Goal: Task Accomplishment & Management: Use online tool/utility

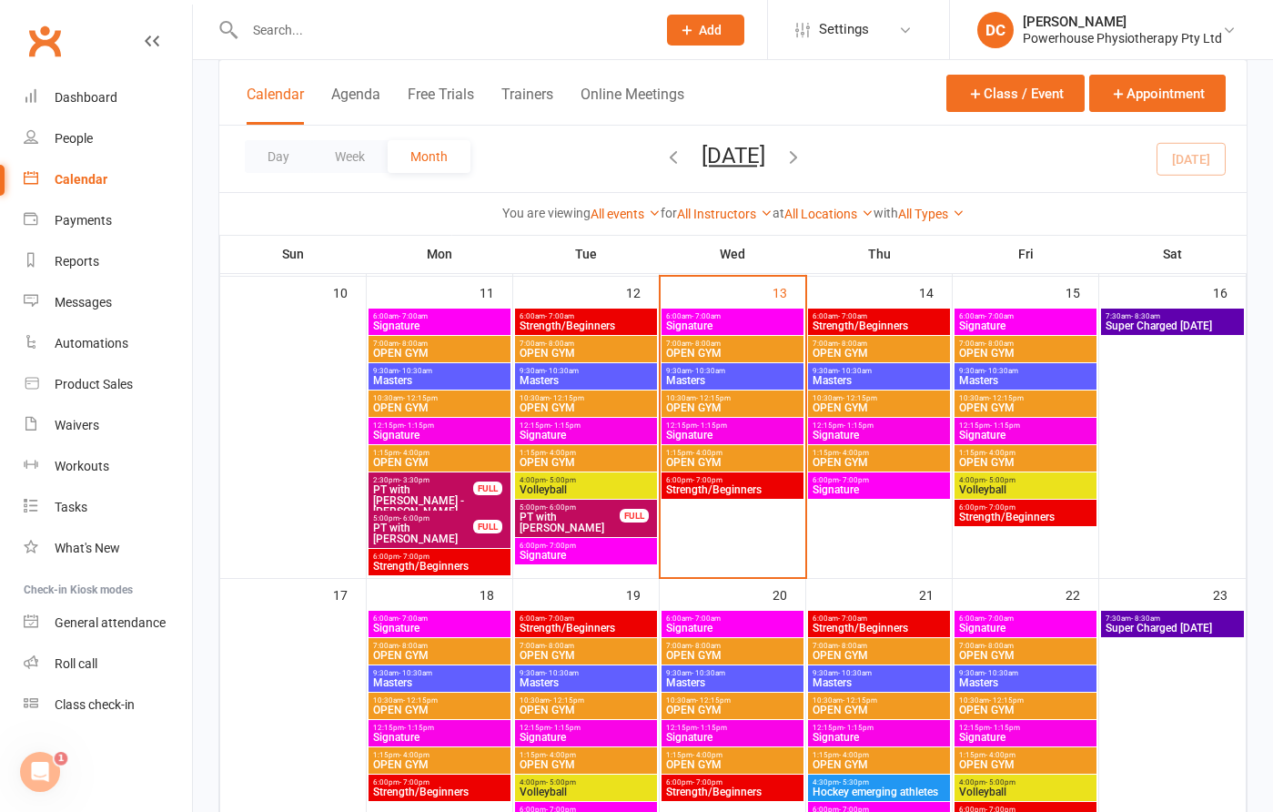
scroll to position [722, 0]
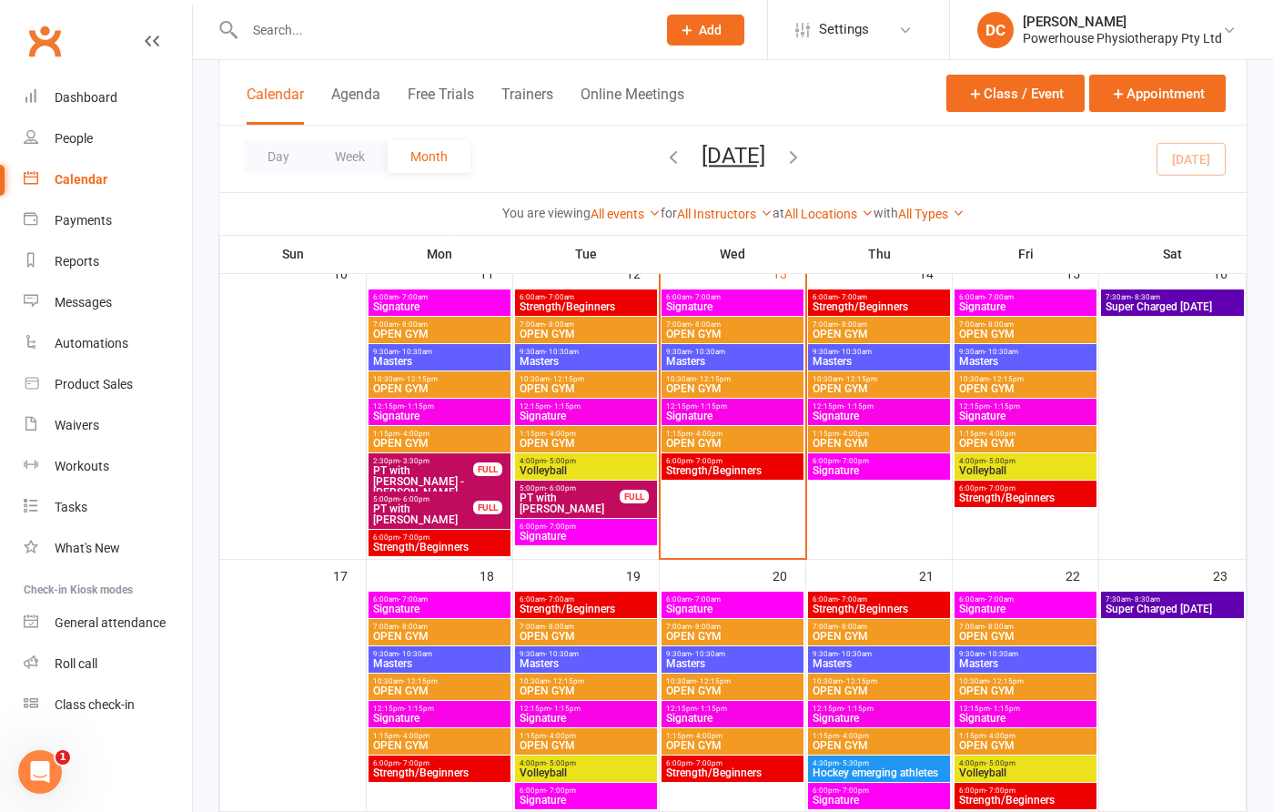
click at [603, 507] on span "PT with [PERSON_NAME]" at bounding box center [570, 503] width 102 height 22
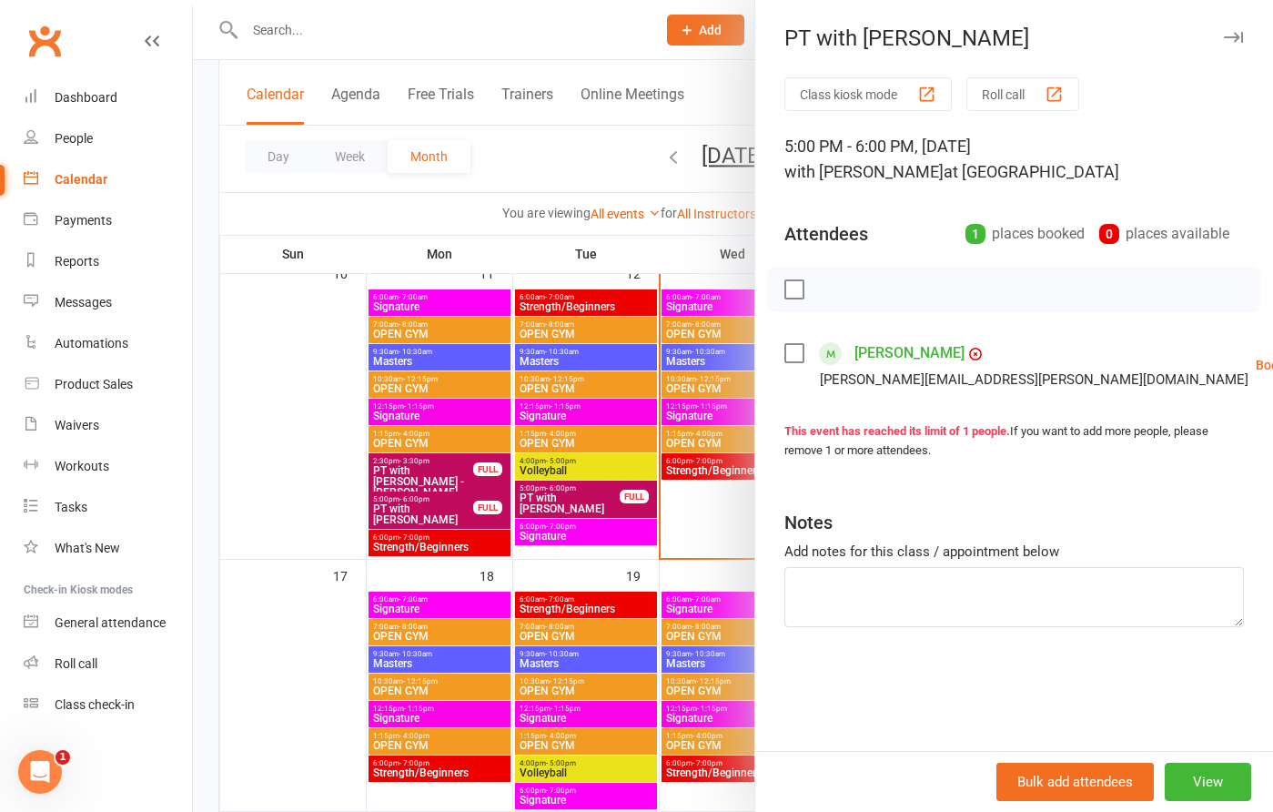
click at [1175, 473] on link "Check in" at bounding box center [1265, 473] width 180 height 36
click at [1230, 37] on icon "button" at bounding box center [1233, 37] width 19 height 11
